Goal: Task Accomplishment & Management: Use online tool/utility

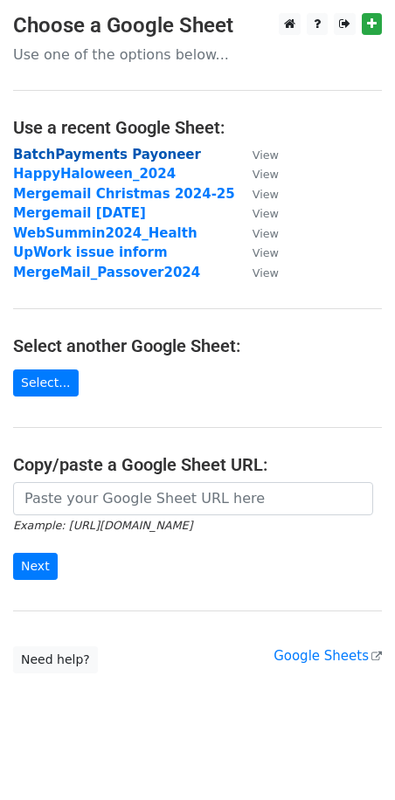
click at [96, 154] on strong "BatchPayments Payoneer" at bounding box center [107, 155] width 188 height 16
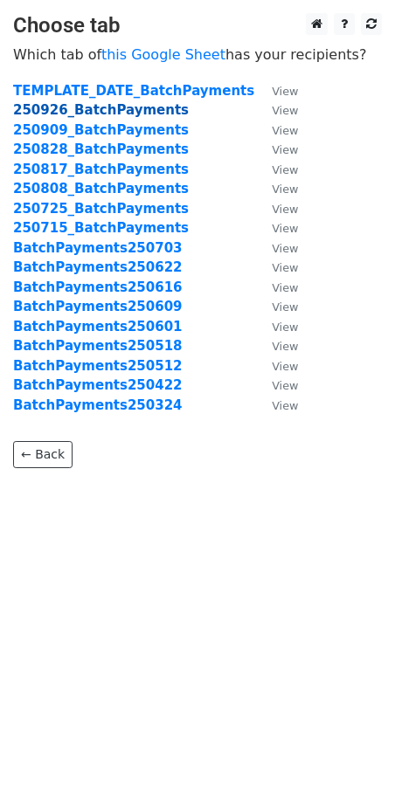
click at [112, 107] on strong "250926_BatchPayments" at bounding box center [100, 110] width 175 height 16
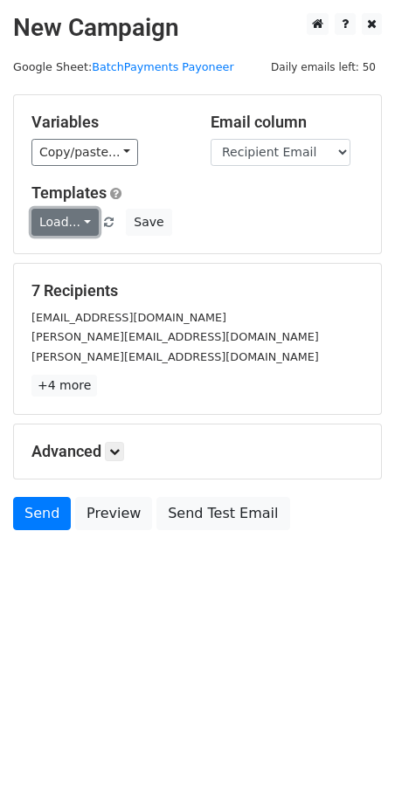
click at [65, 223] on link "Load..." at bounding box center [64, 222] width 67 height 27
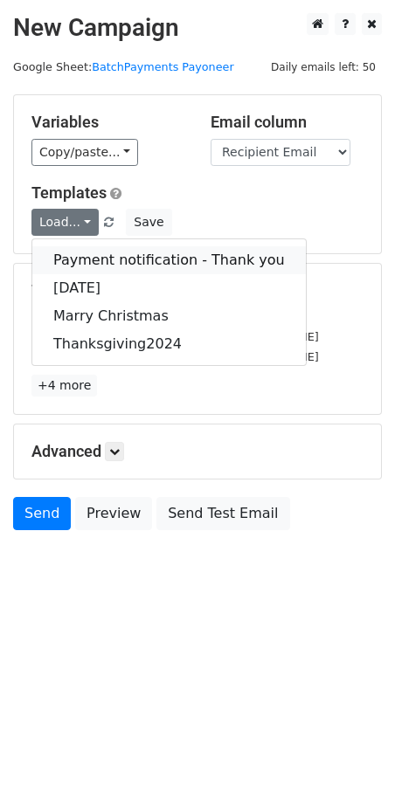
click at [99, 258] on link "Payment notification - Thank you" at bounding box center [168, 260] width 273 height 28
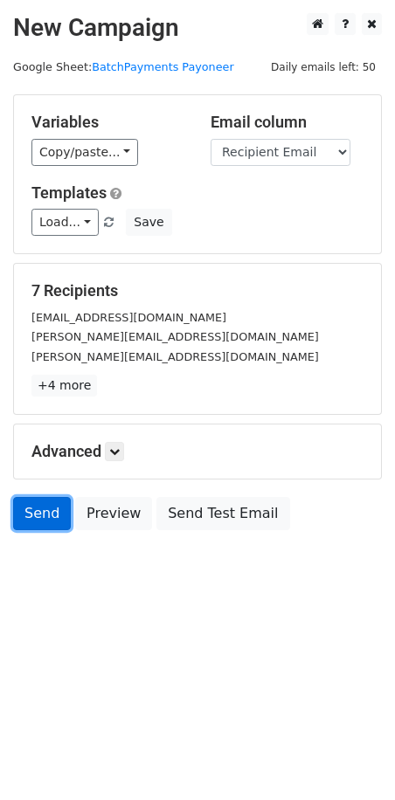
click at [40, 518] on link "Send" at bounding box center [42, 513] width 58 height 33
